Goal: Task Accomplishment & Management: Manage account settings

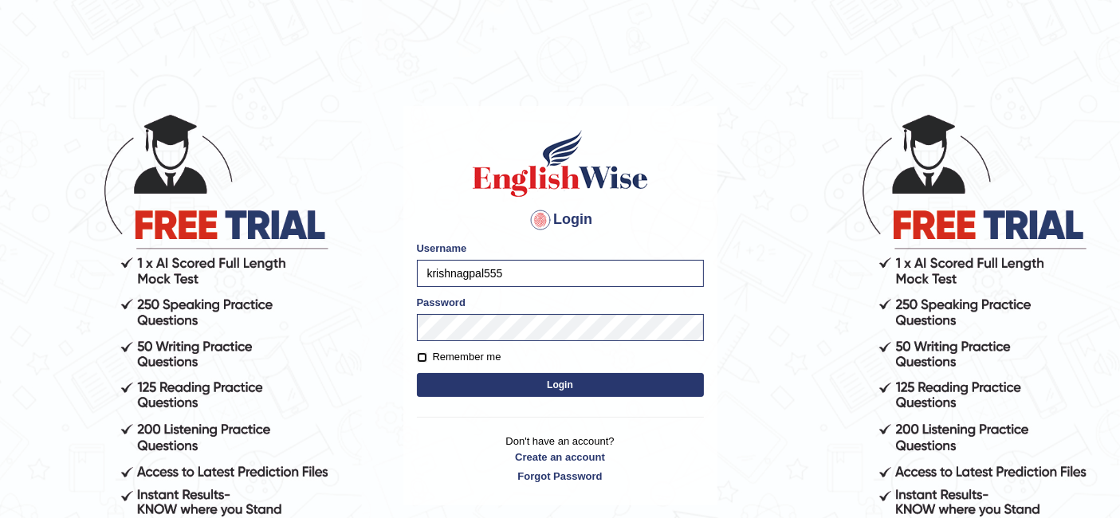
click at [426, 358] on input "Remember me" at bounding box center [422, 357] width 10 height 10
checkbox input "true"
click at [230, 334] on body "Login Please fix the following errors: Username krishnagpal555 Password Remembe…" at bounding box center [560, 315] width 1120 height 518
click at [462, 386] on button "Login" at bounding box center [560, 385] width 287 height 24
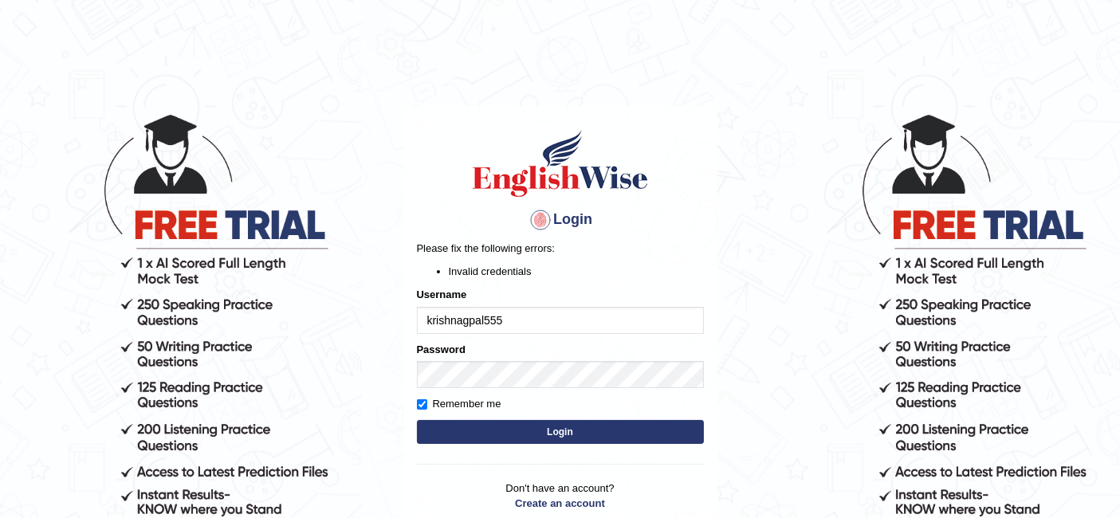
drag, startPoint x: 545, startPoint y: 315, endPoint x: 0, endPoint y: 313, distance: 545.3
click at [0, 313] on body "Login Please fix the following errors: Invalid credentials Username krishnagpal…" at bounding box center [560, 315] width 1120 height 518
drag, startPoint x: 532, startPoint y: 420, endPoint x: 576, endPoint y: 447, distance: 51.6
click at [532, 420] on button "Login" at bounding box center [560, 432] width 287 height 24
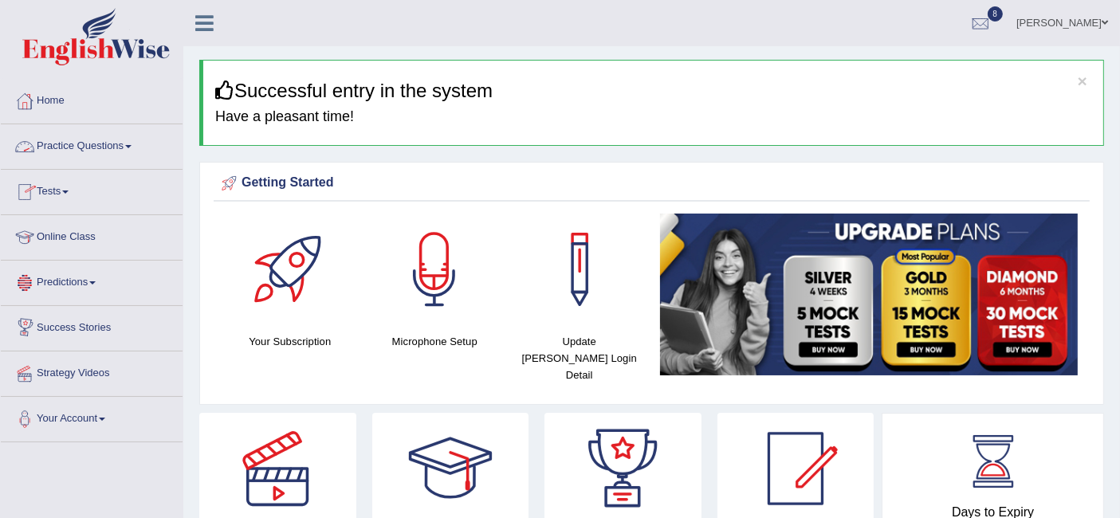
click at [84, 226] on link "Online Class" at bounding box center [92, 235] width 182 height 40
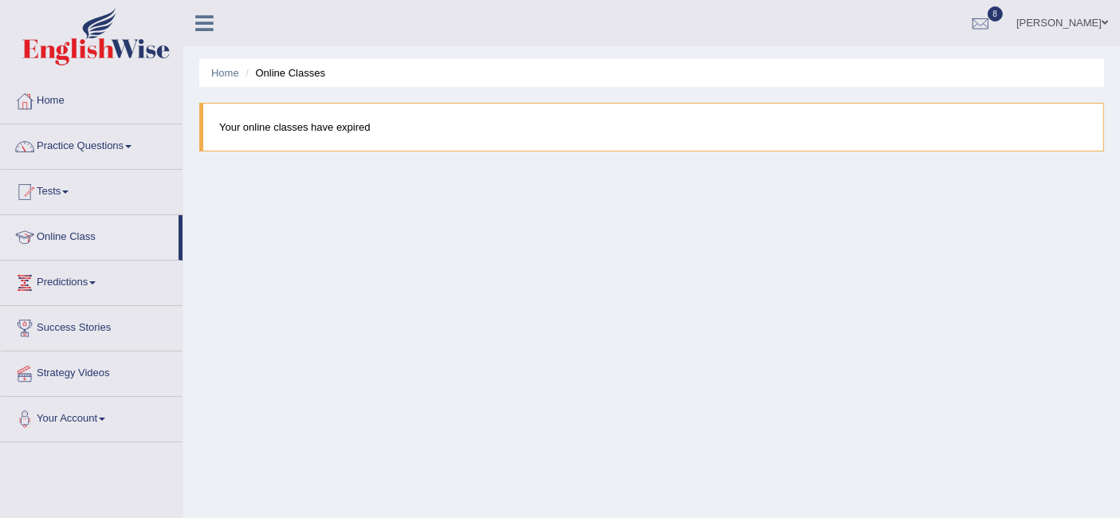
click at [1070, 262] on div "Home Online Classes Your online classes have expired" at bounding box center [651, 398] width 937 height 797
